Goal: Transaction & Acquisition: Purchase product/service

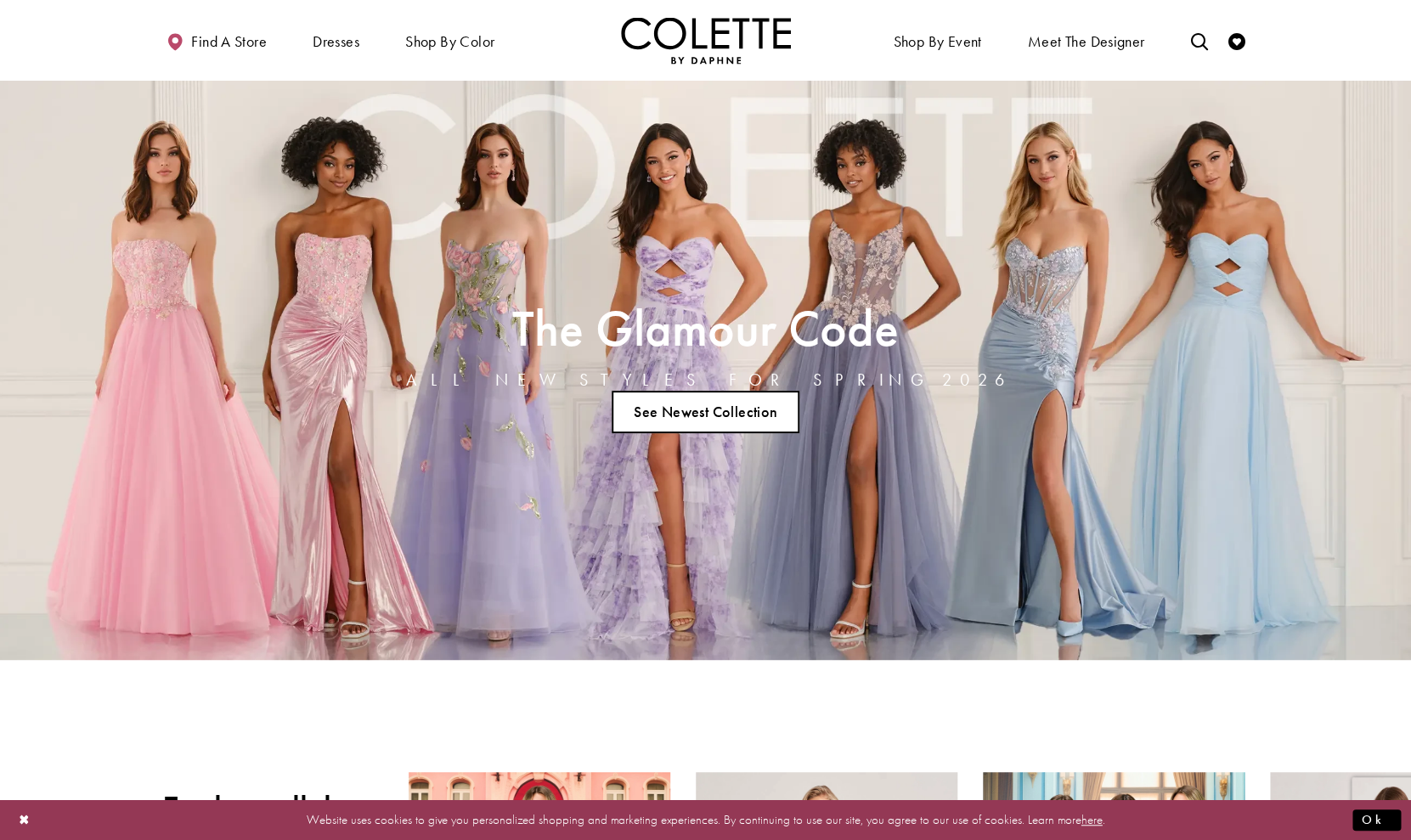
click at [697, 422] on link "See Newest Collection" at bounding box center [706, 411] width 189 height 42
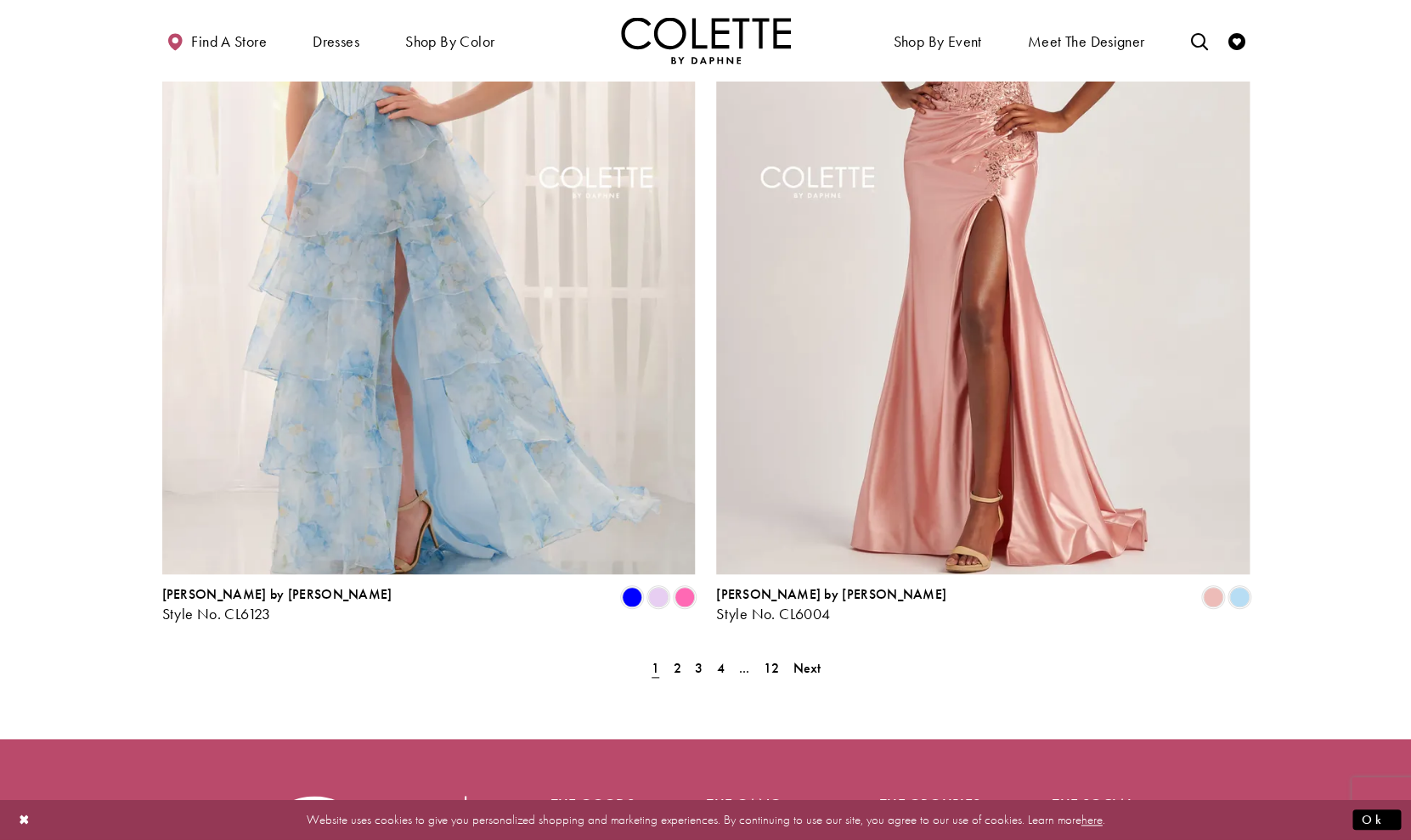
scroll to position [3394, 0]
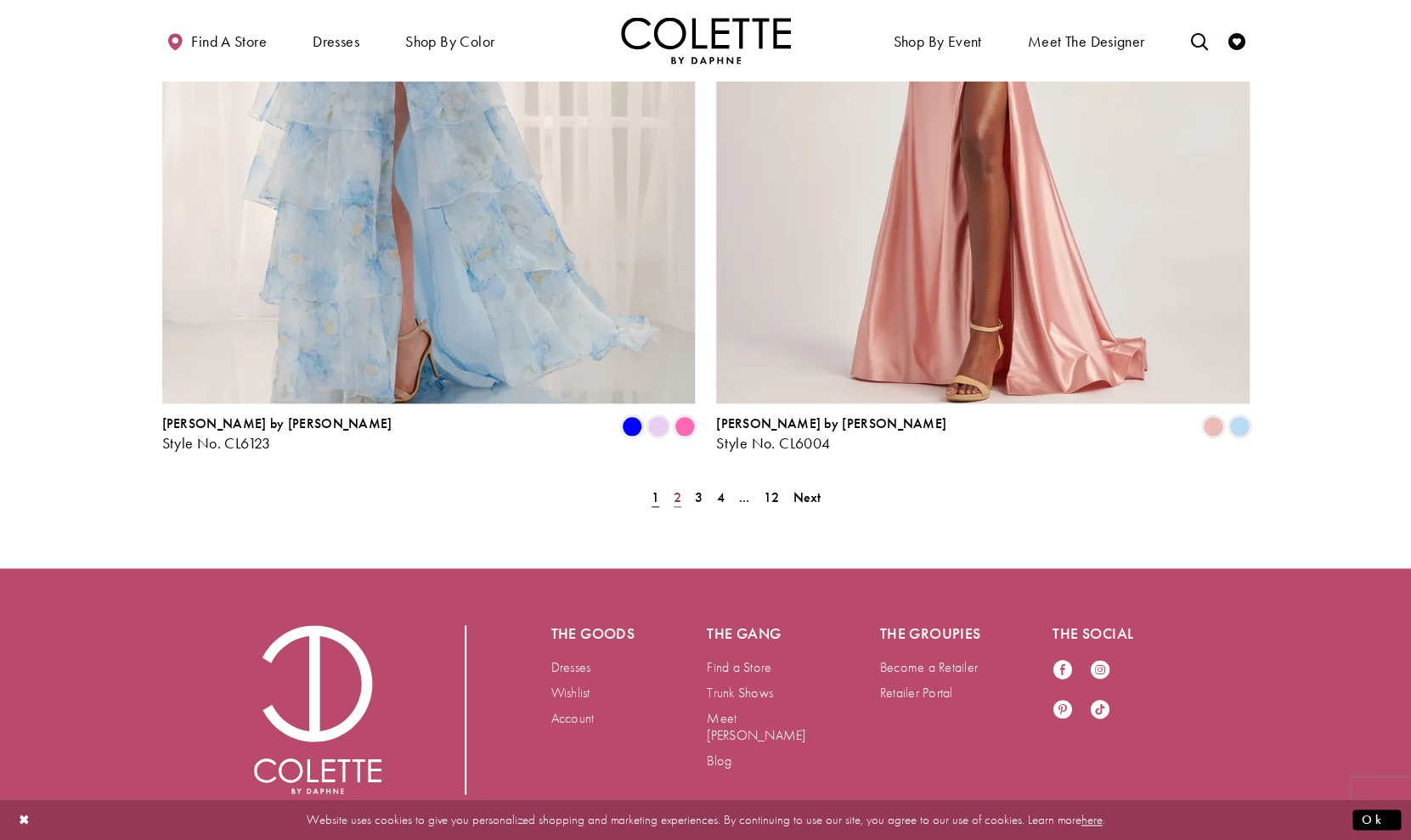
click at [679, 488] on span "2" at bounding box center [677, 497] width 7 height 18
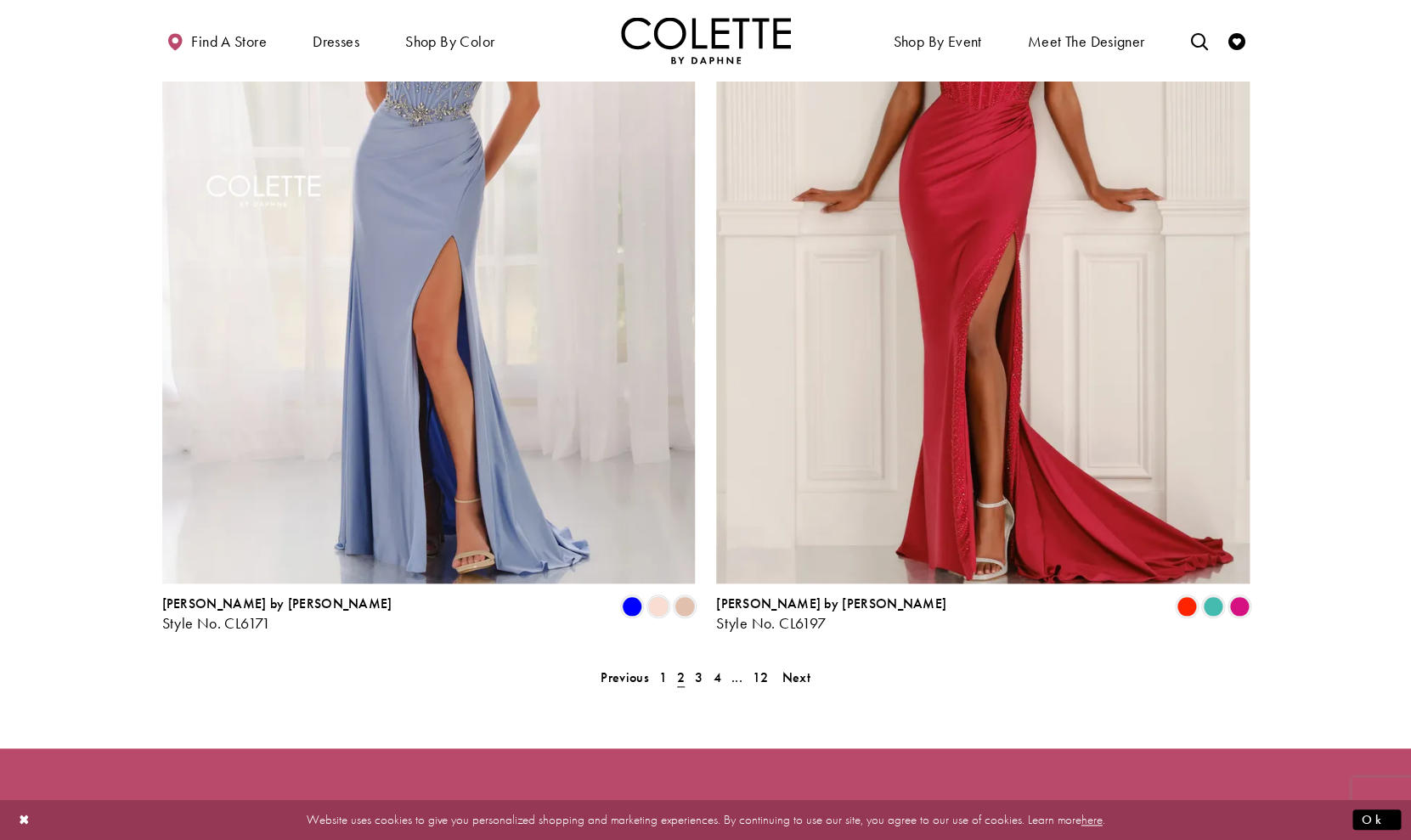
scroll to position [3394, 0]
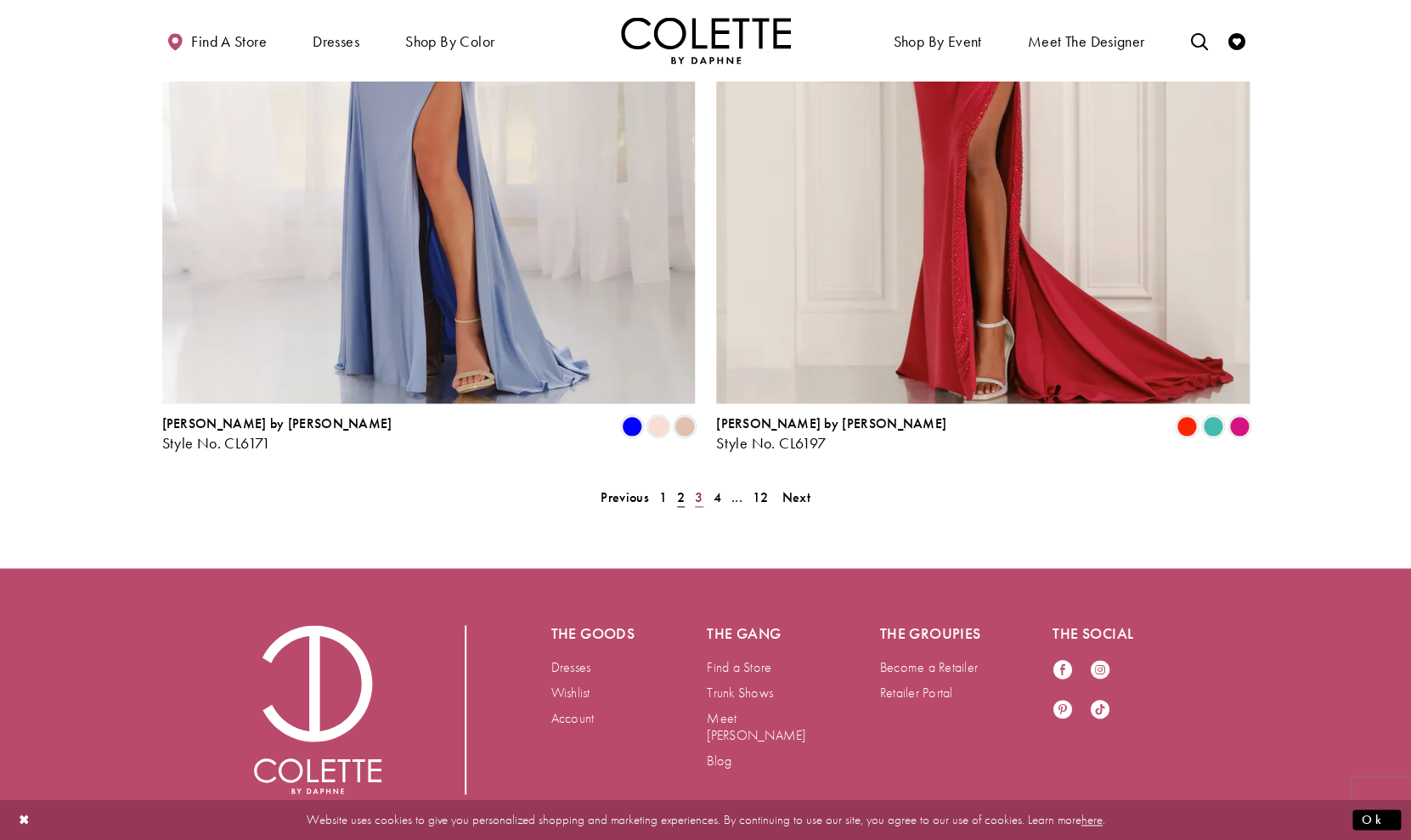
click at [698, 488] on span "3" at bounding box center [699, 497] width 7 height 18
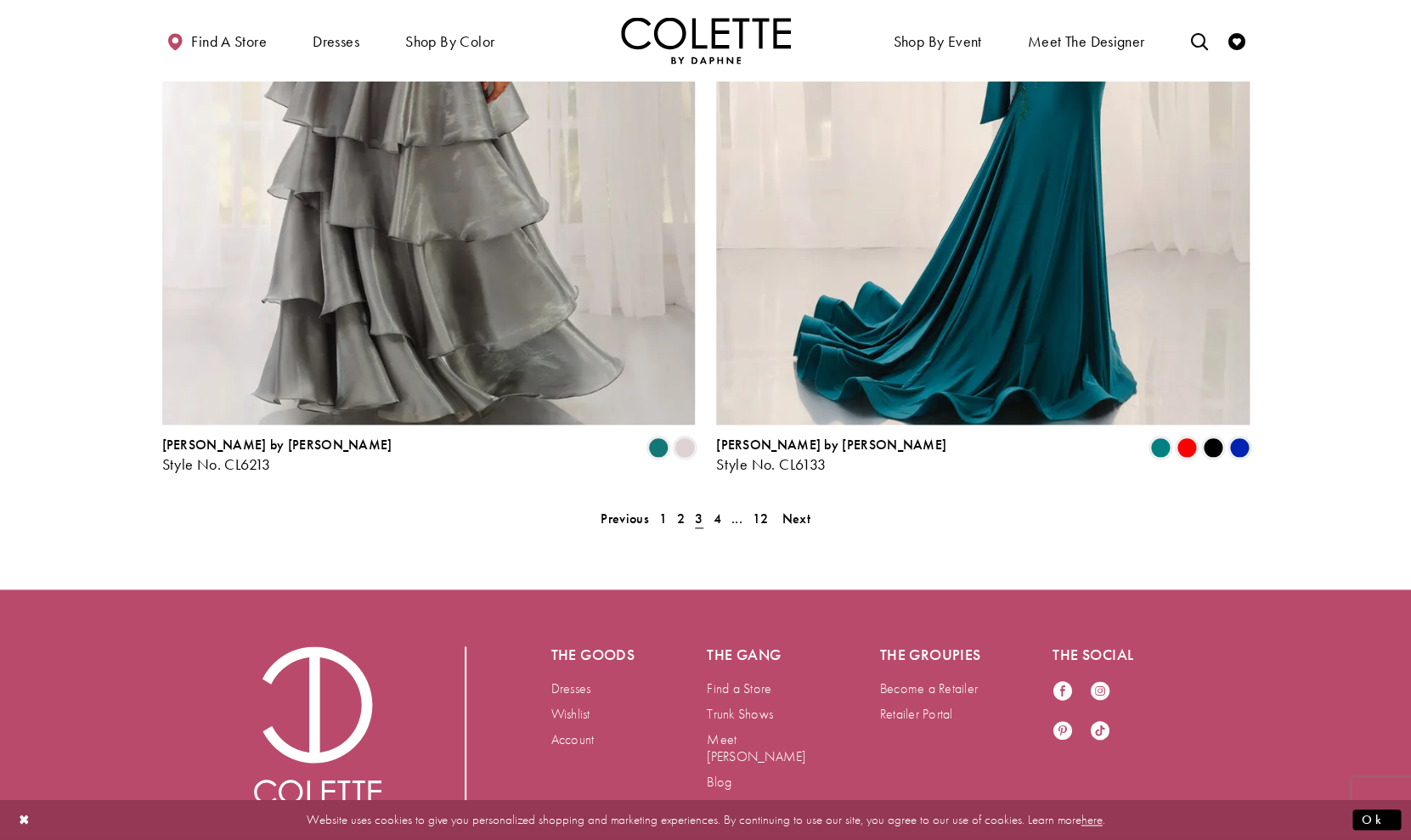
scroll to position [3394, 0]
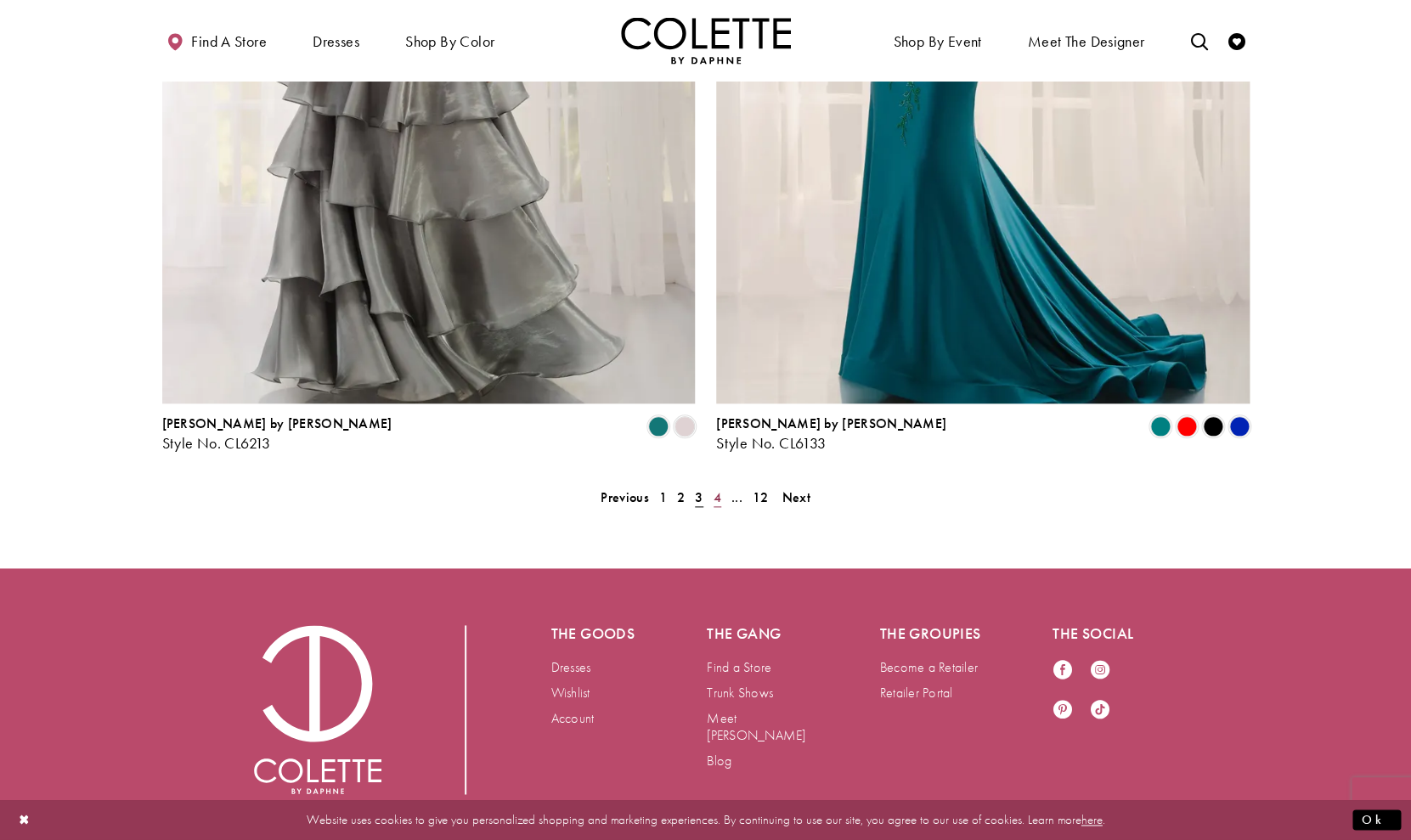
click at [715, 488] on span "4" at bounding box center [717, 497] width 7 height 18
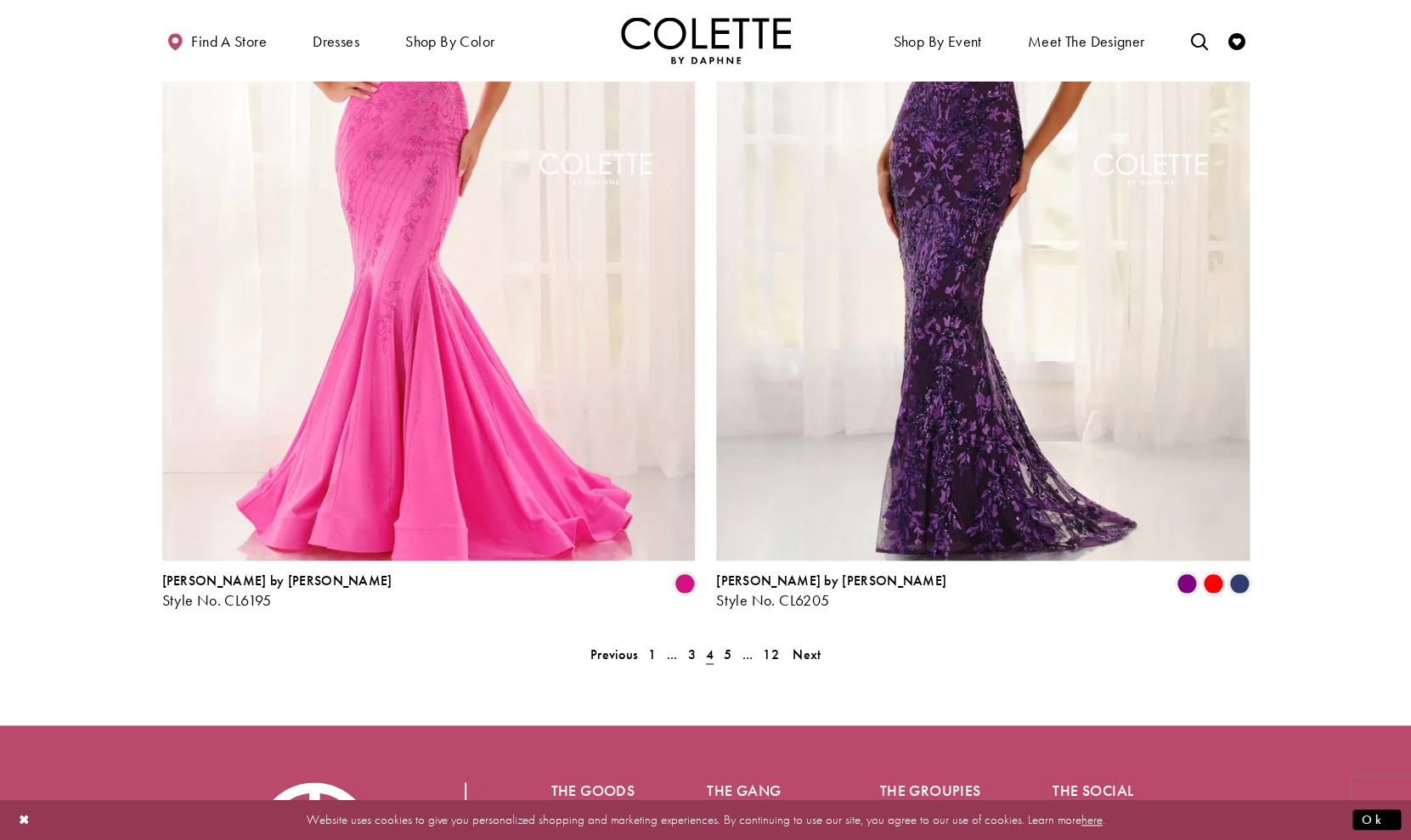
scroll to position [3394, 0]
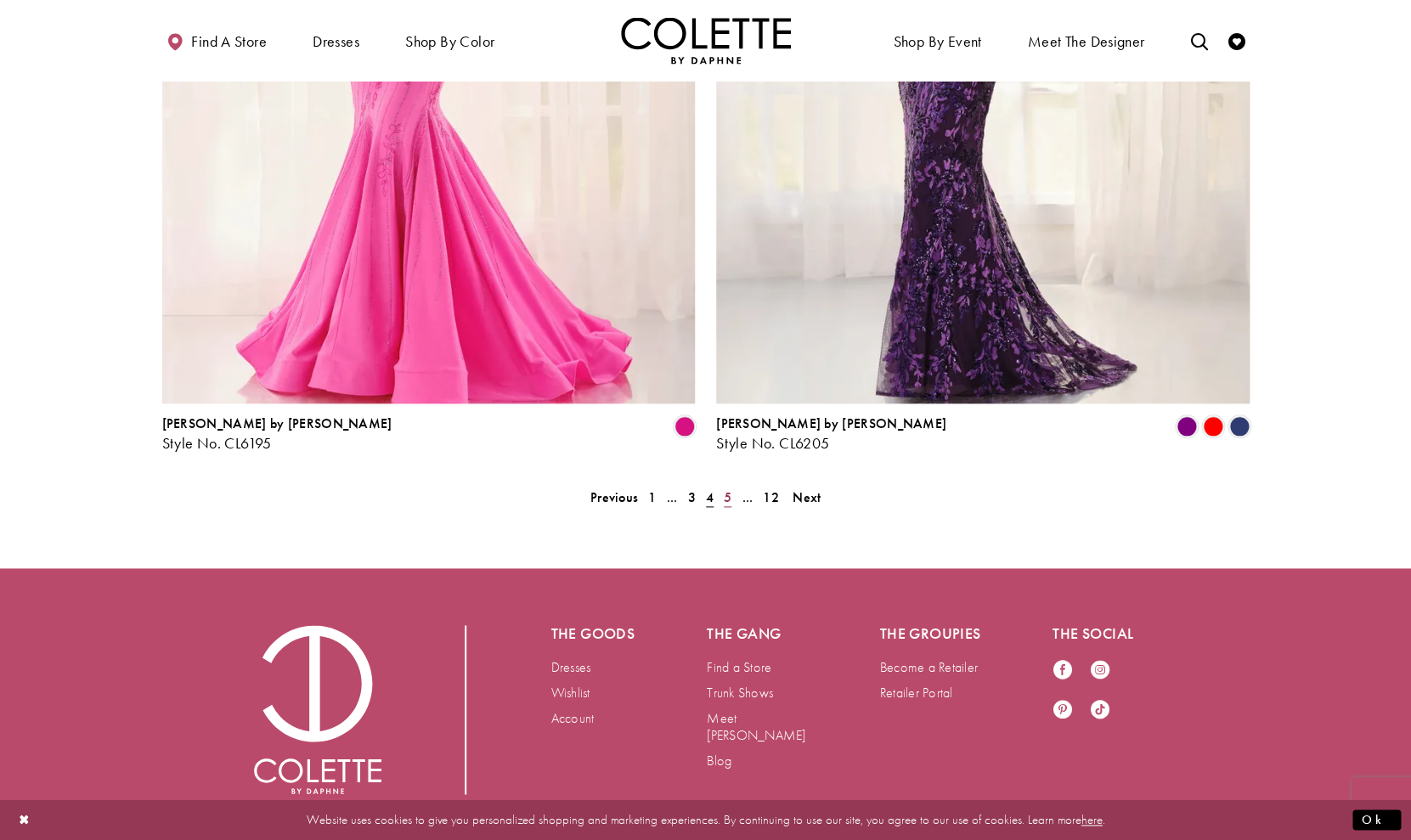
click at [728, 488] on span "5" at bounding box center [728, 497] width 7 height 18
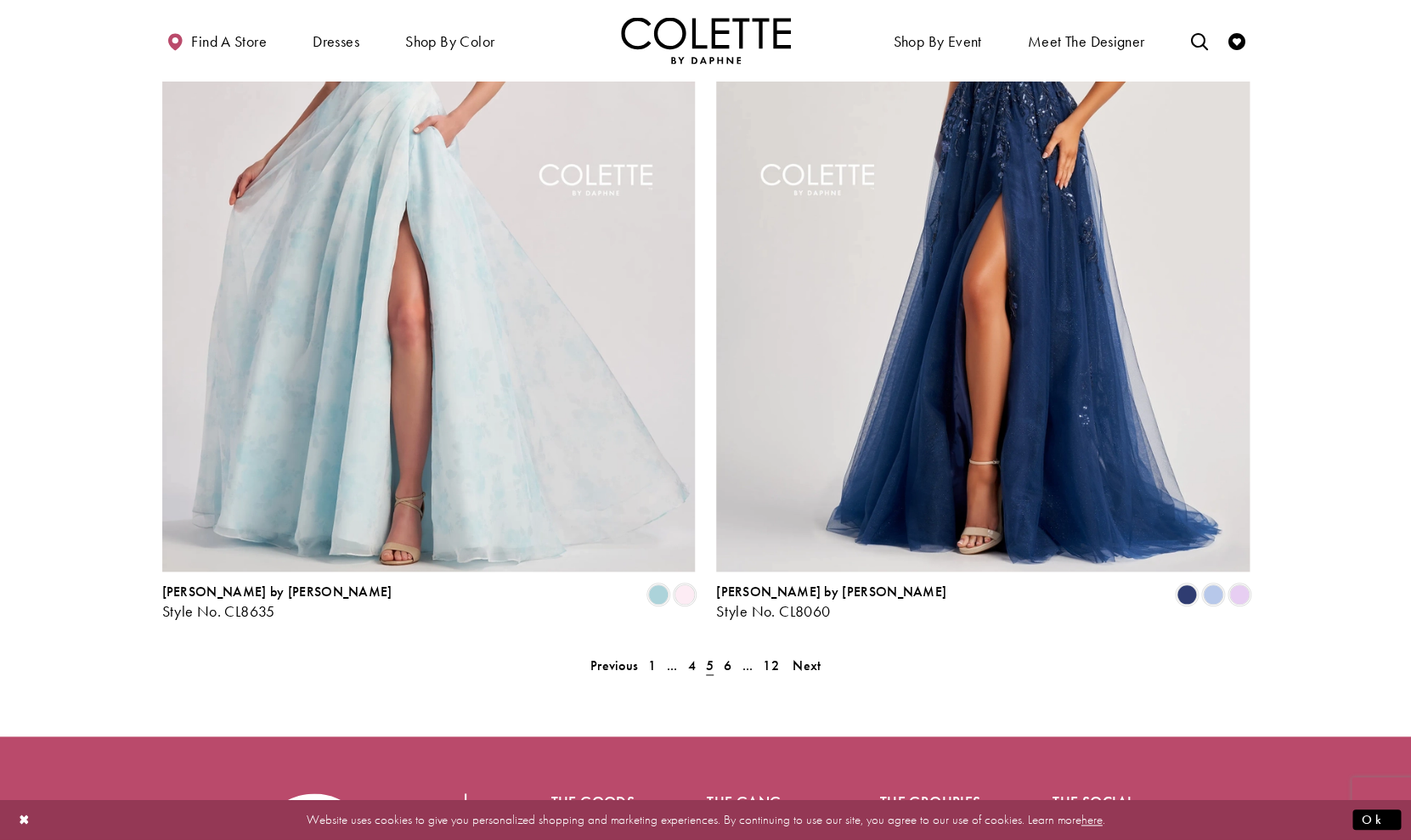
scroll to position [3394, 0]
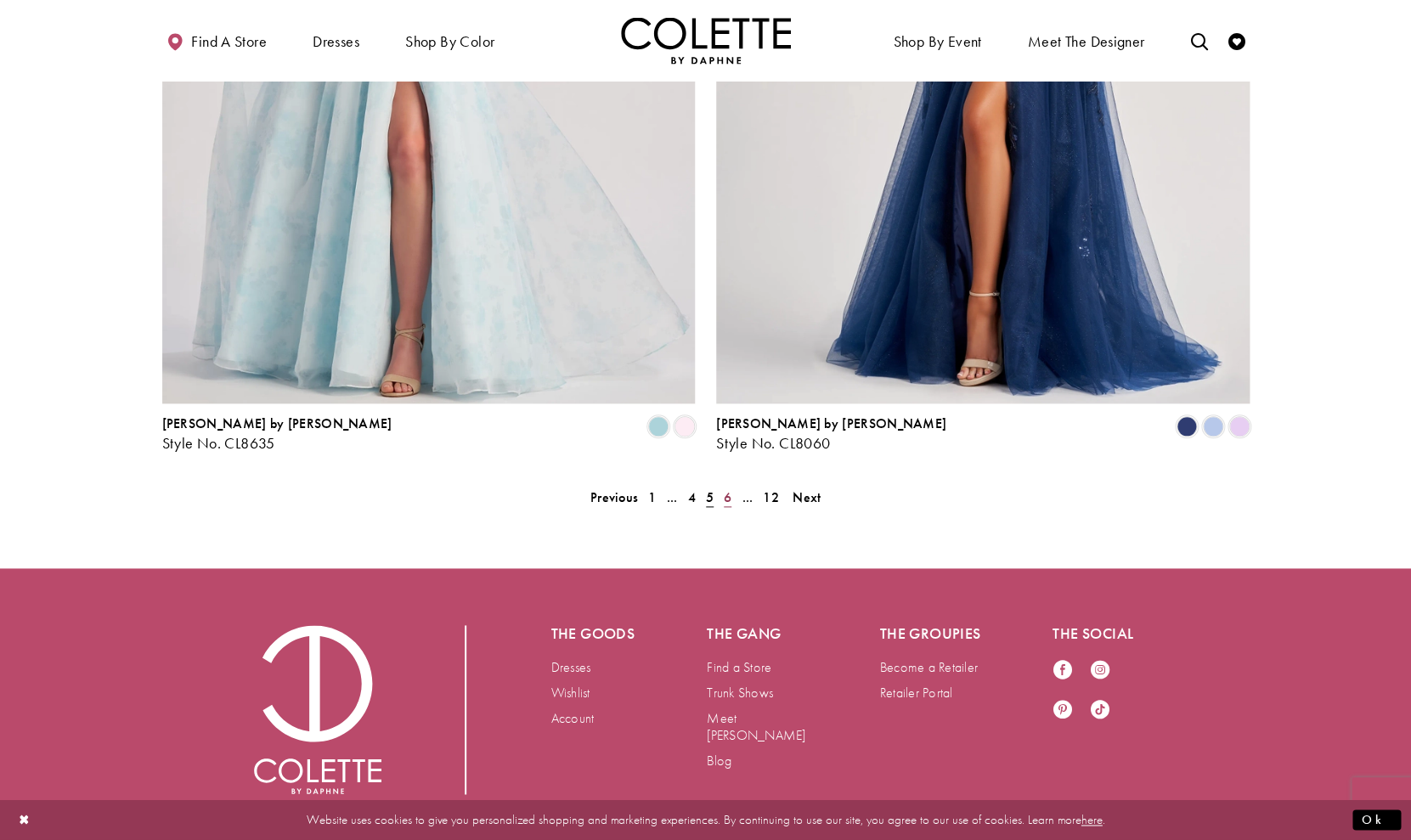
click at [729, 488] on span "6" at bounding box center [728, 497] width 7 height 18
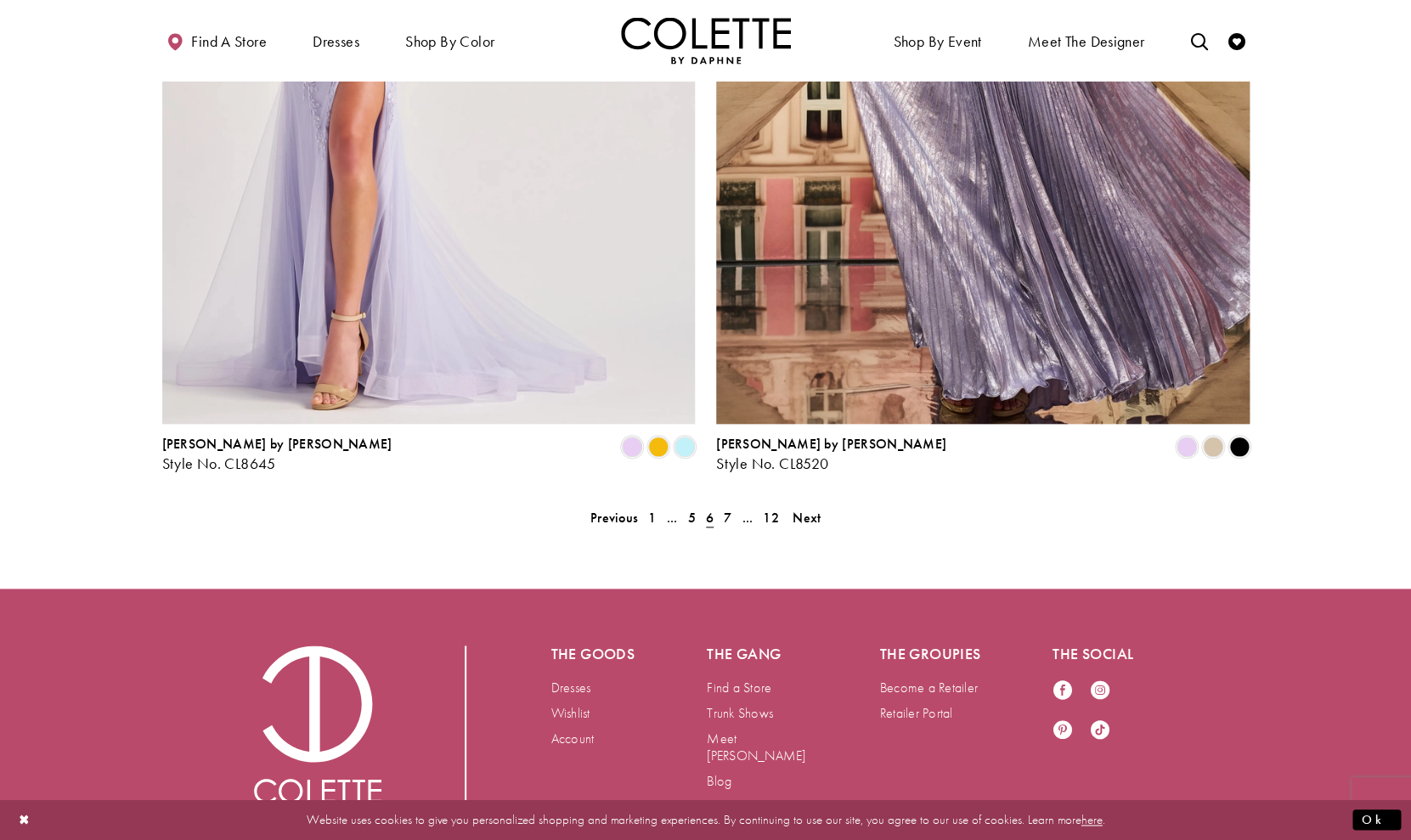
scroll to position [3394, 0]
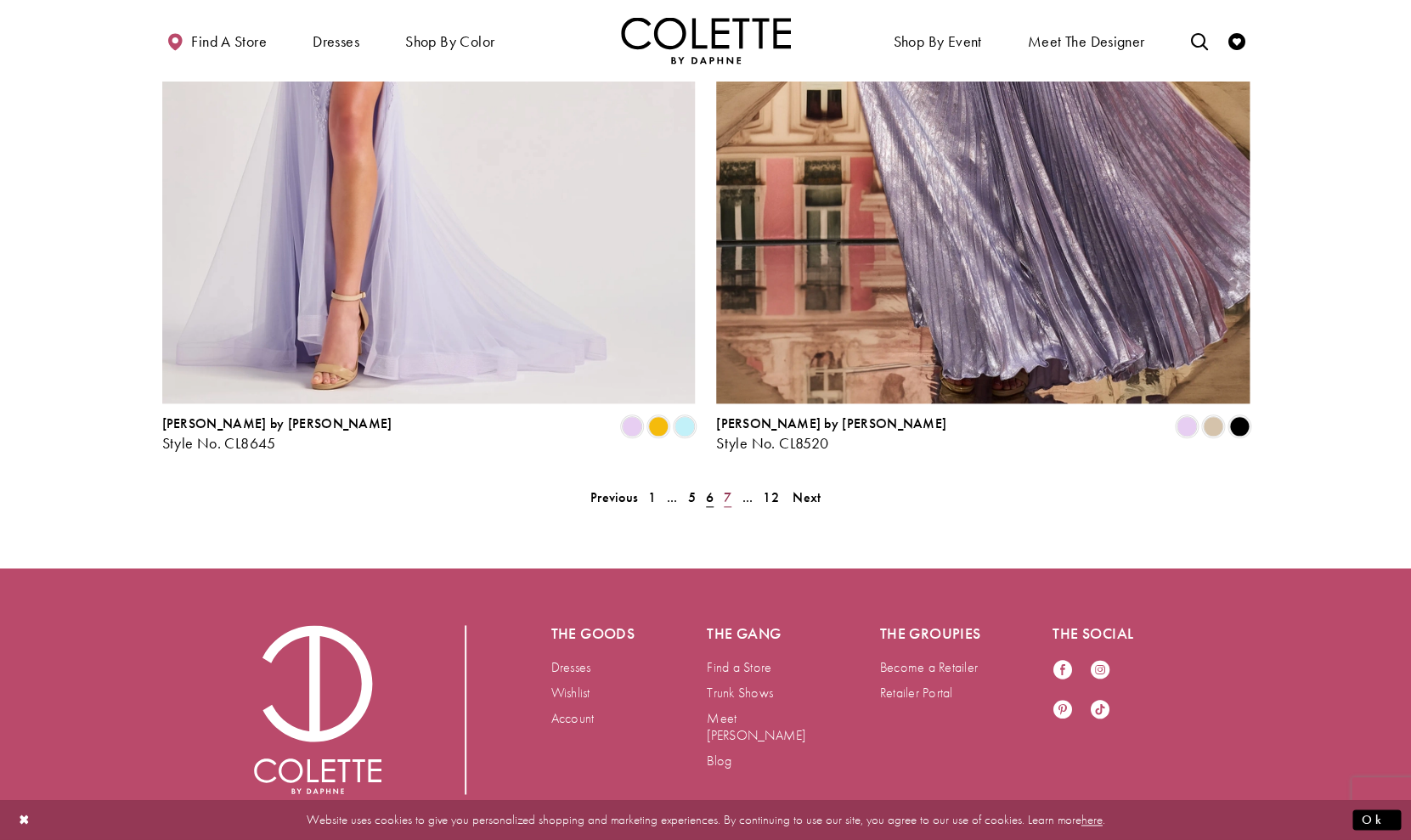
click at [729, 488] on span "7" at bounding box center [728, 497] width 7 height 18
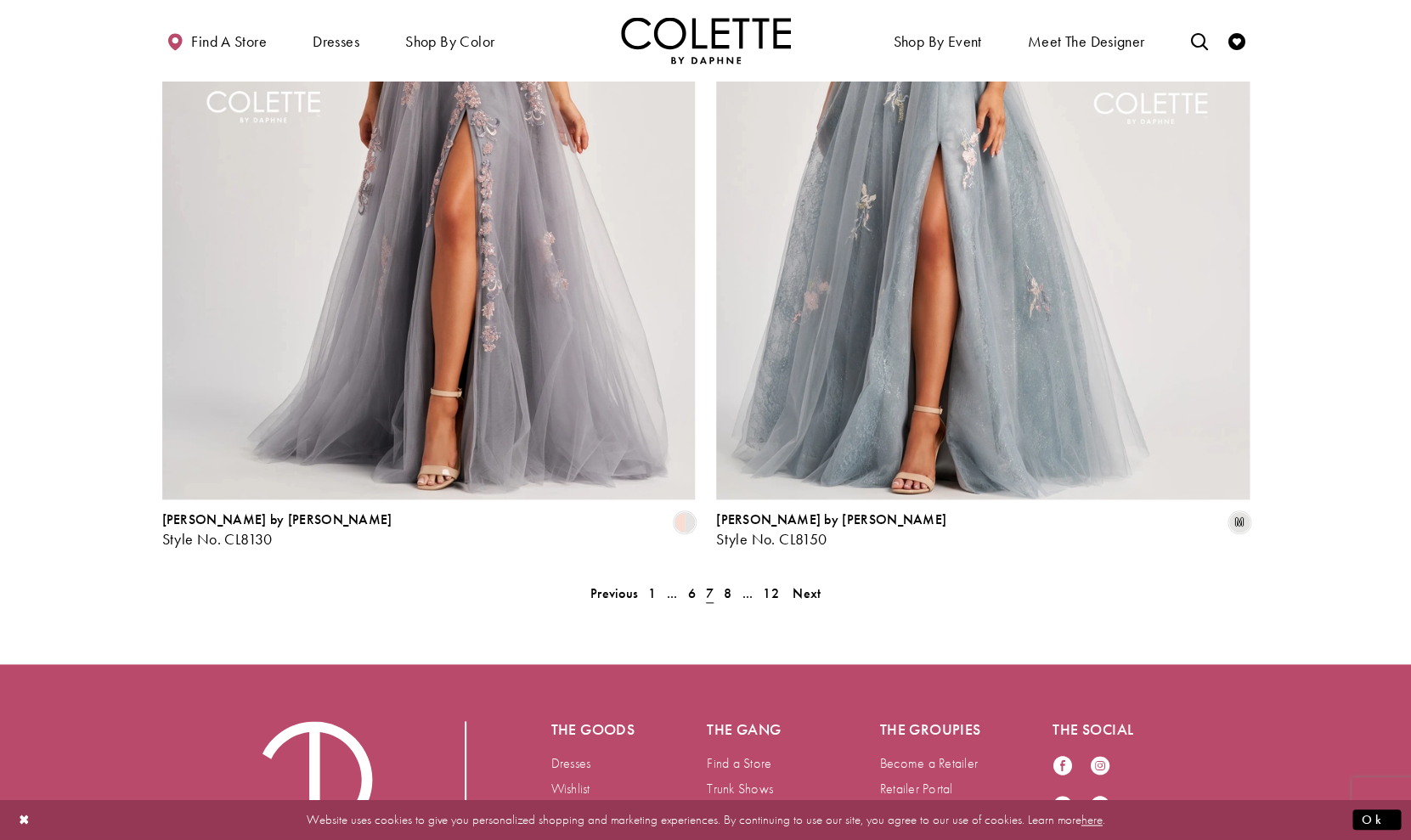
scroll to position [3299, 0]
click at [726, 584] on span "8" at bounding box center [728, 593] width 7 height 18
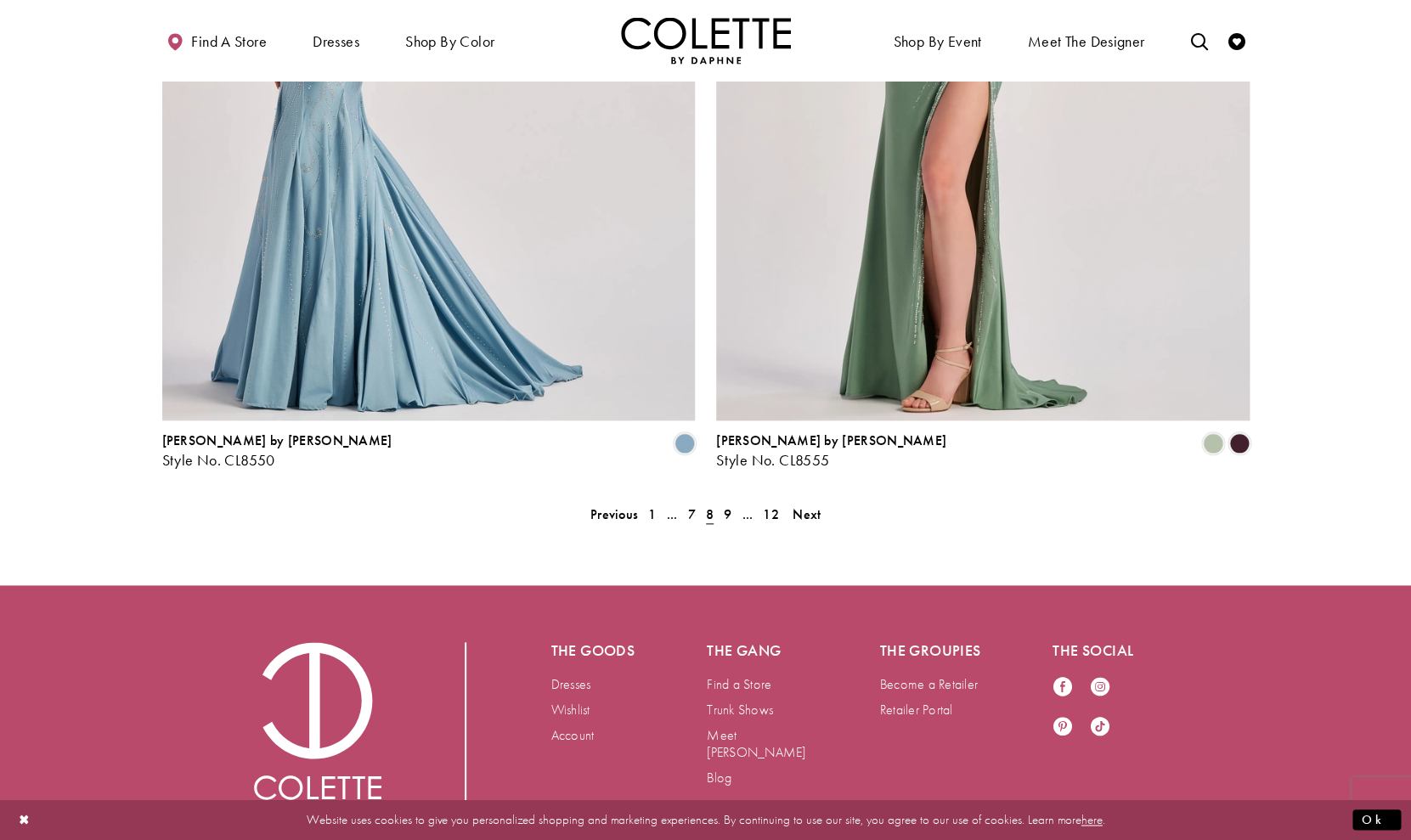
scroll to position [3394, 0]
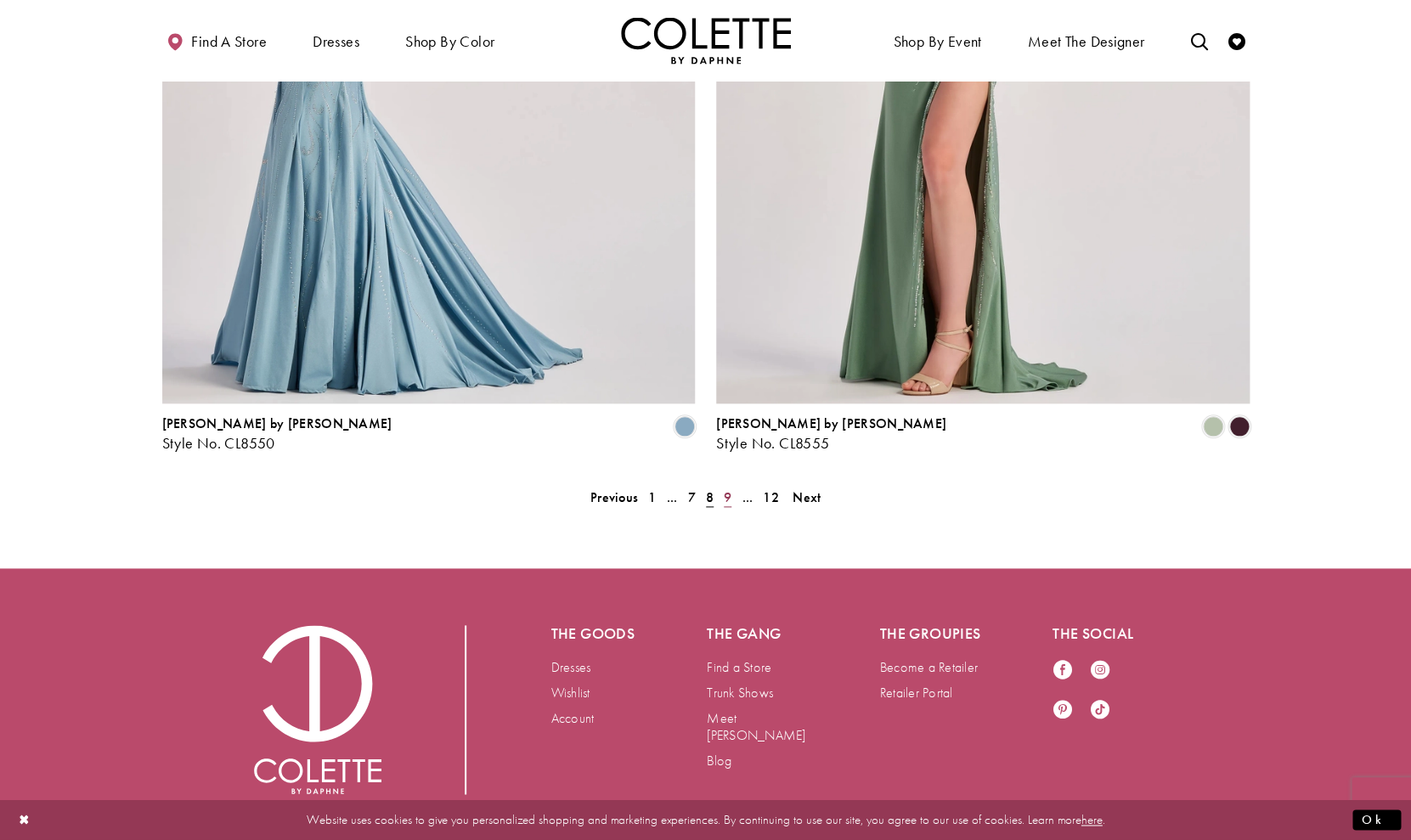
click at [731, 488] on span "9" at bounding box center [728, 497] width 7 height 18
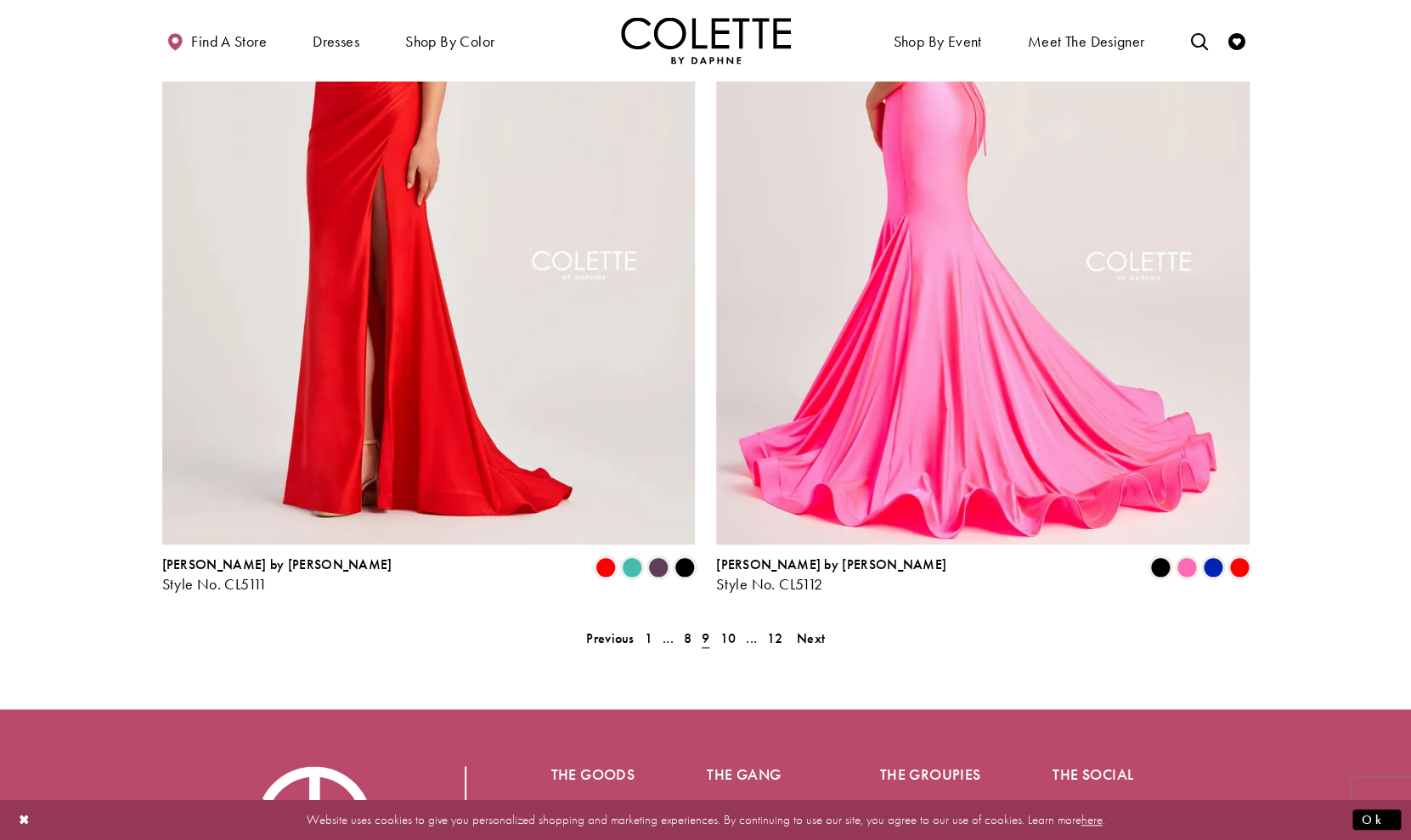
scroll to position [3394, 0]
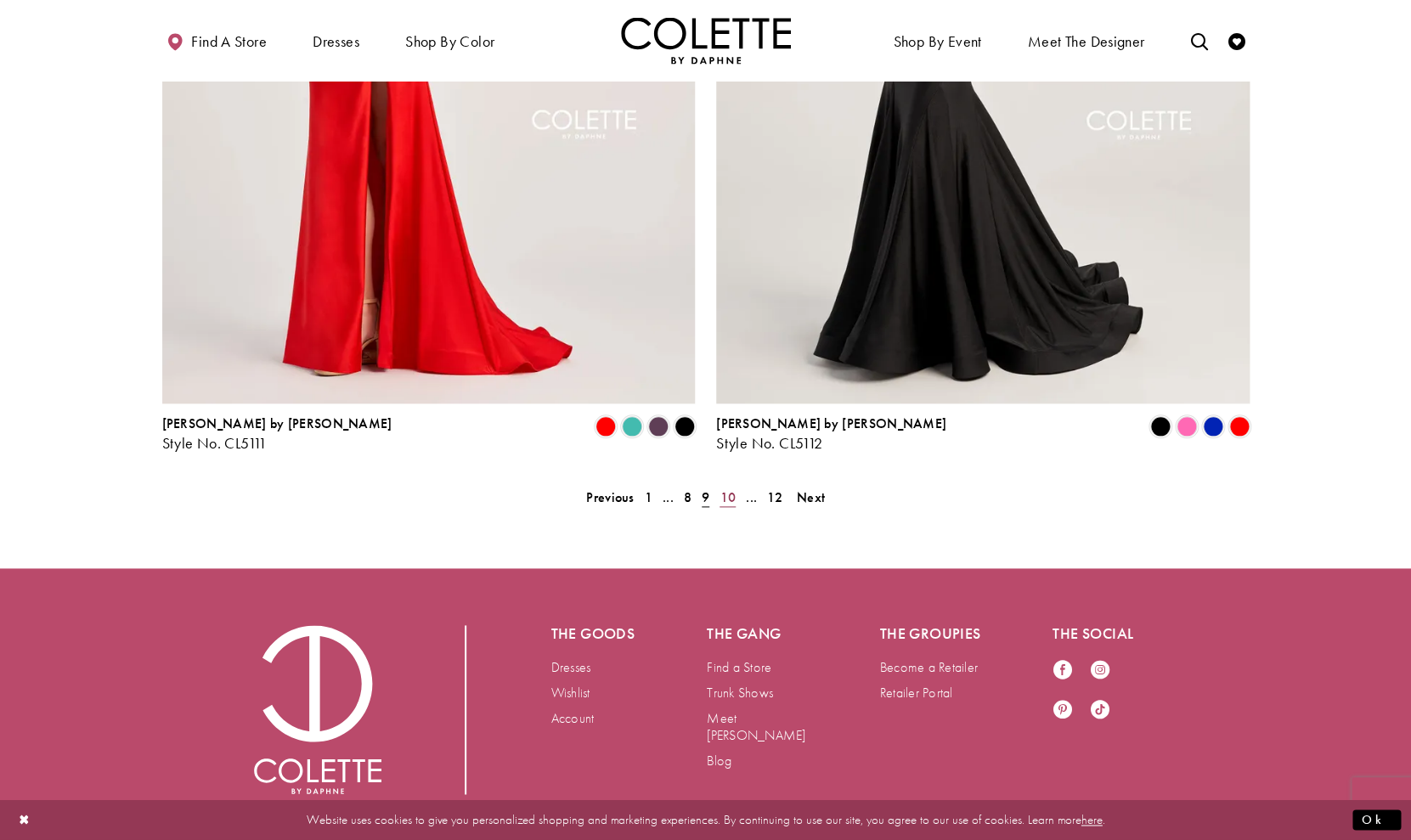
click at [725, 488] on span "10" at bounding box center [728, 497] width 16 height 18
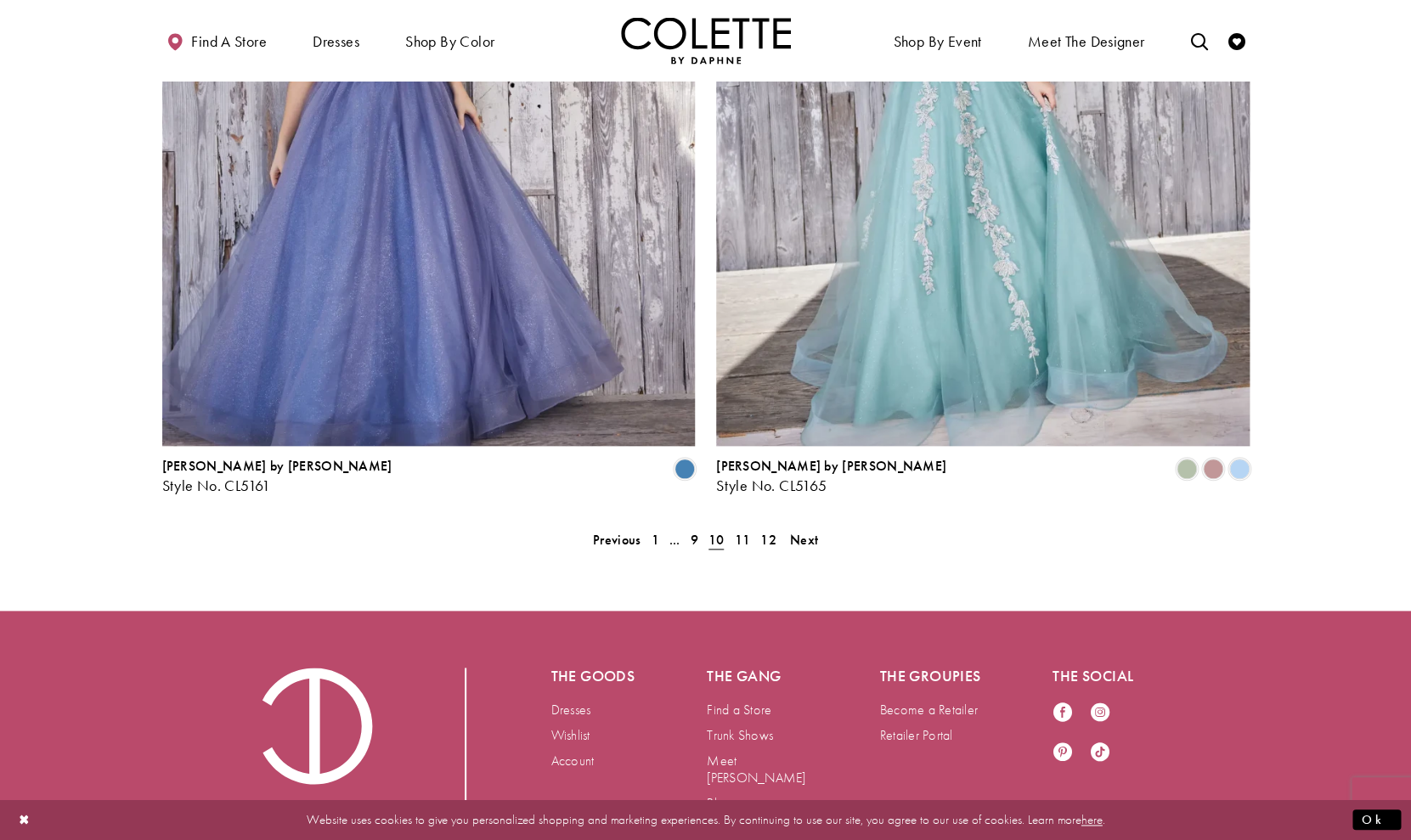
scroll to position [3352, 0]
click at [734, 527] on link "11" at bounding box center [741, 539] width 26 height 24
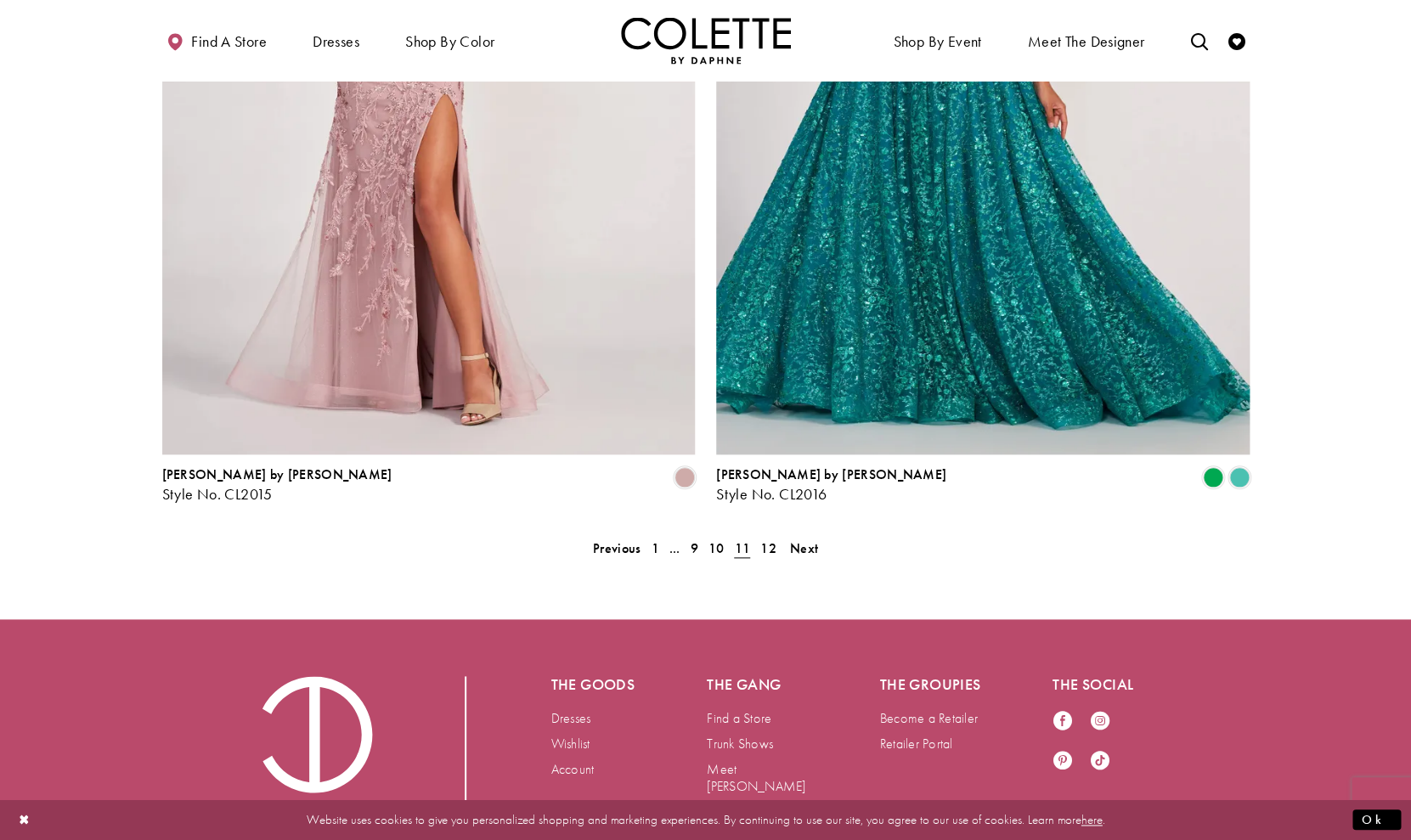
scroll to position [3394, 0]
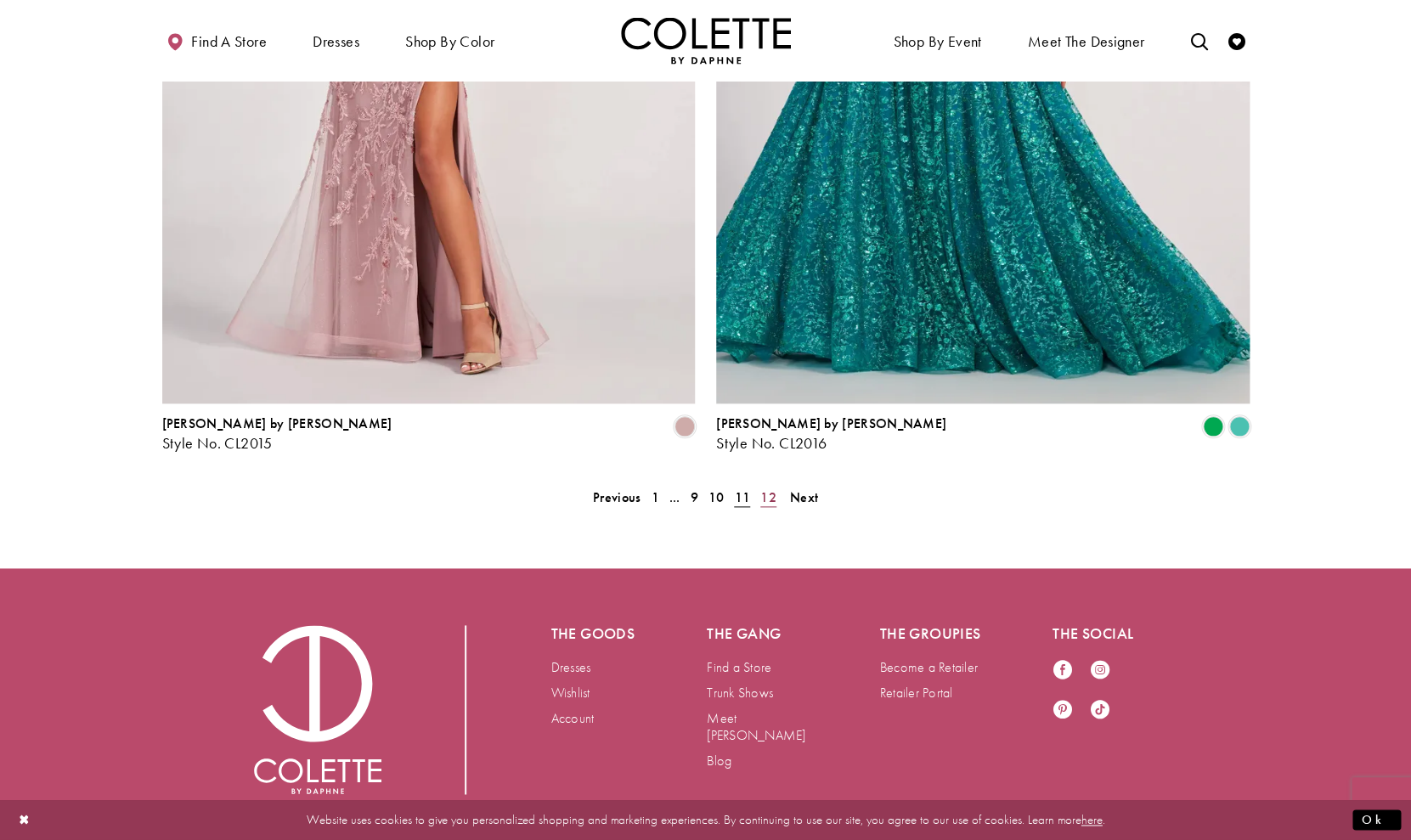
click at [762, 488] on span "12" at bounding box center [768, 497] width 16 height 18
